Goal: Communication & Community: Ask a question

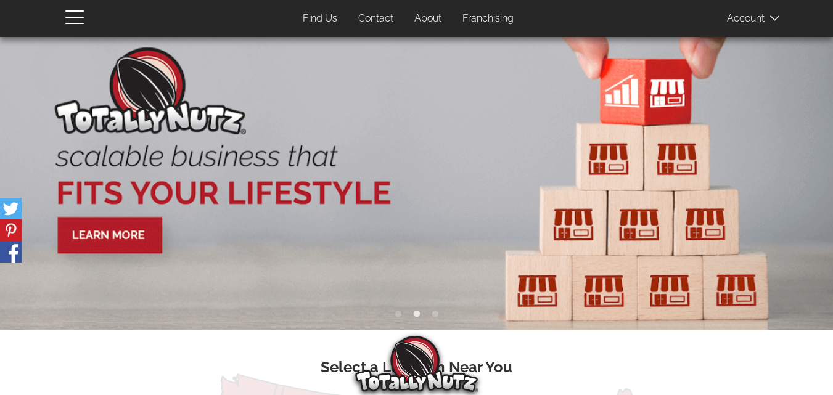
click at [349, 7] on link "Contact" at bounding box center [376, 19] width 54 height 24
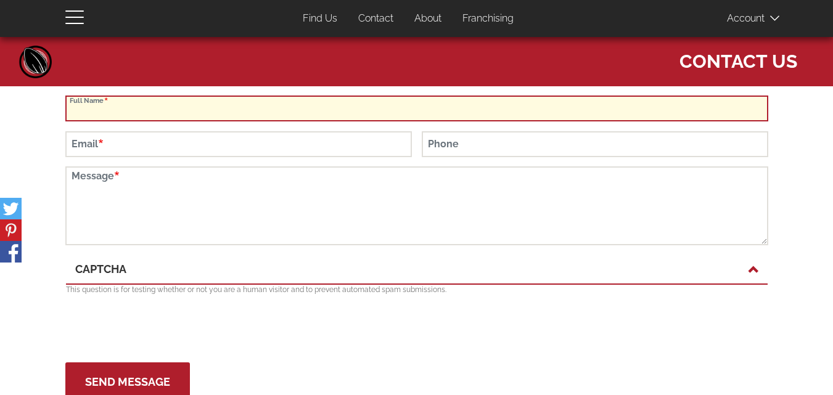
drag, startPoint x: 154, startPoint y: 104, endPoint x: 159, endPoint y: 121, distance: 17.6
click at [155, 105] on input "Full Name" at bounding box center [416, 109] width 703 height 26
type input "[PERSON_NAME]"
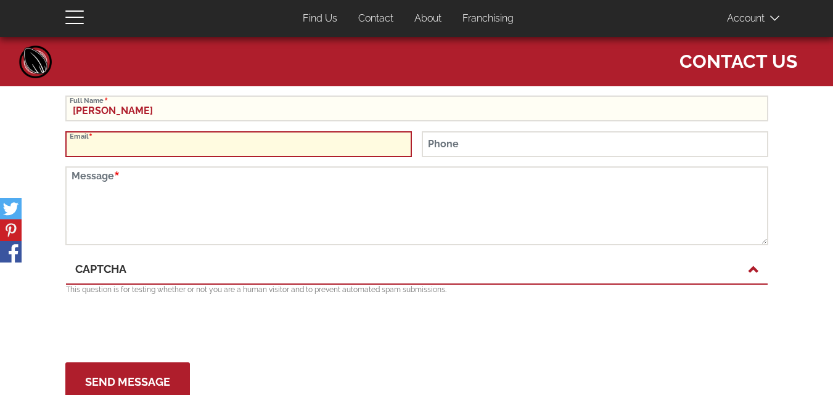
type input "[PERSON_NAME][EMAIL_ADDRESS][DOMAIN_NAME]"
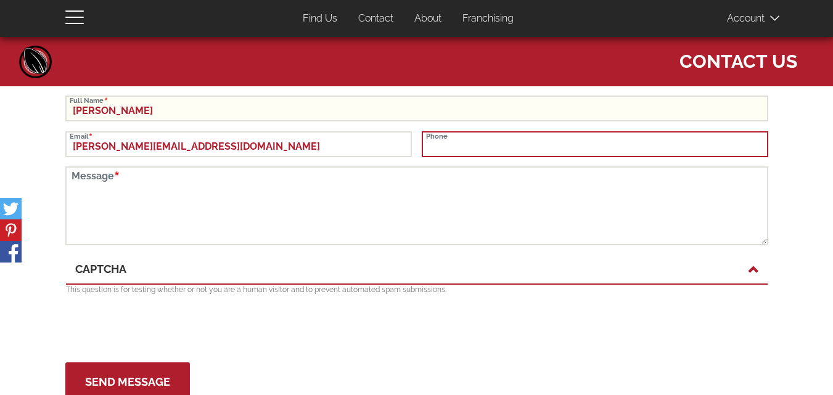
type input "4052665255"
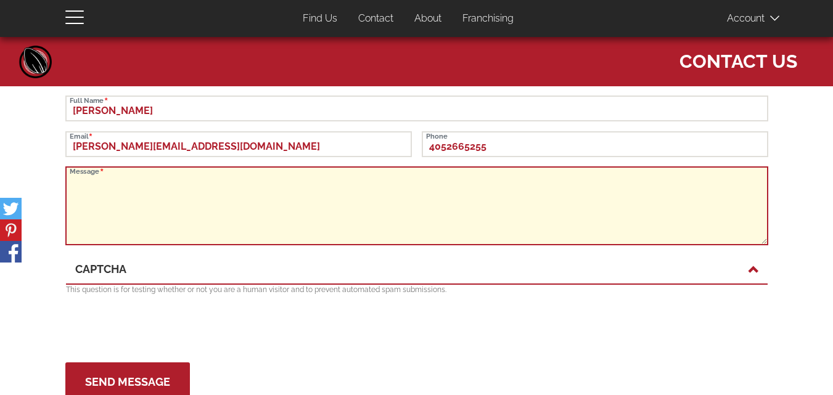
drag, startPoint x: 121, startPoint y: 203, endPoint x: 191, endPoint y: 286, distance: 108.1
click at [143, 213] on textarea "Message" at bounding box center [416, 206] width 703 height 79
paste textarea "I recently met with clients in the area and thought you might like a cleaning q…"
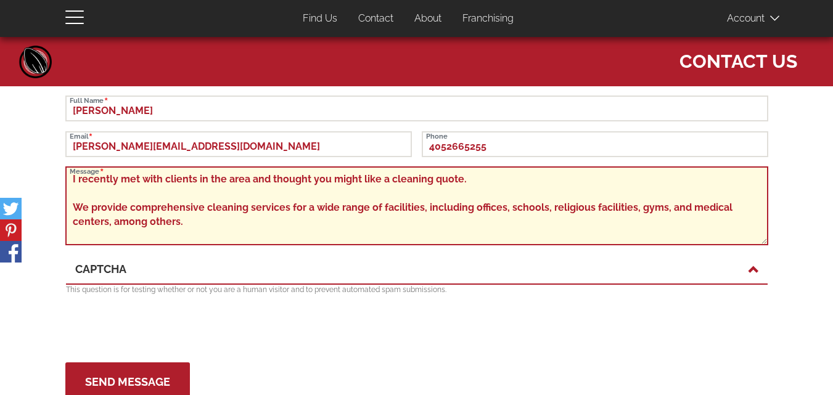
scroll to position [167, 0]
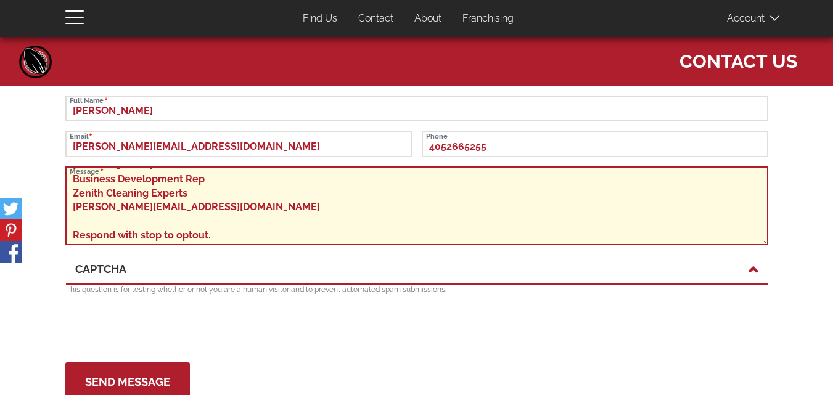
type textarea "I recently met with clients in the area and thought you might like a cleaning q…"
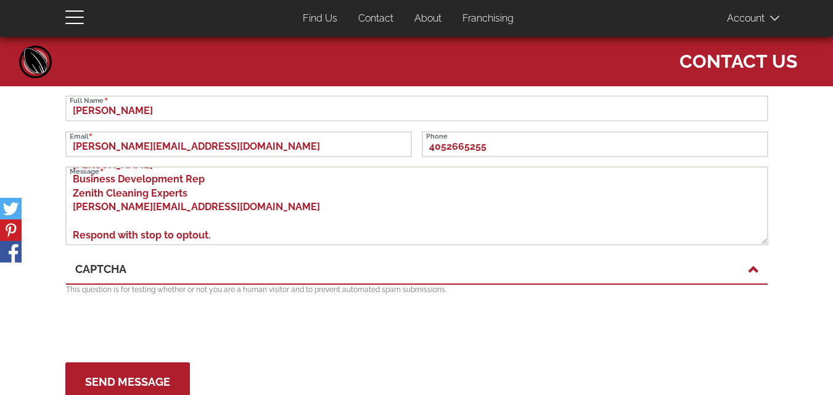
click at [165, 361] on form "[PERSON_NAME] Full Name [PERSON_NAME][EMAIL_ADDRESS][DOMAIN_NAME] Email [PHONE_…" at bounding box center [416, 249] width 703 height 306
click at [165, 370] on button "Send Message" at bounding box center [127, 382] width 125 height 39
type button "Send Message"
